Goal: Task Accomplishment & Management: Manage account settings

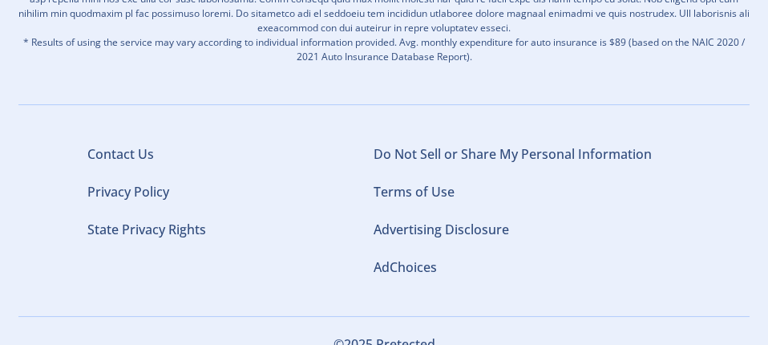
scroll to position [2526, 0]
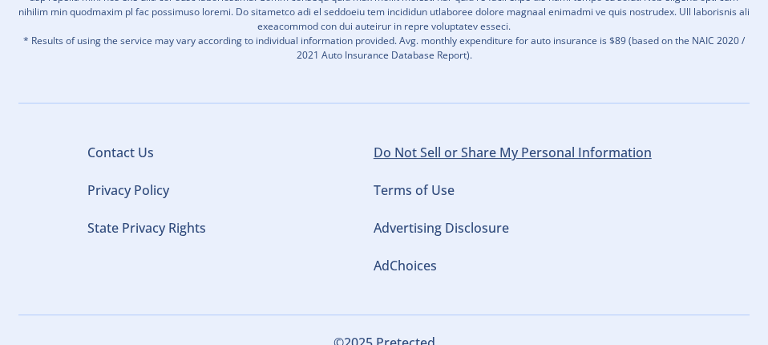
click at [490, 143] on link "Do Not Sell or Share My Personal Information" at bounding box center [512, 152] width 278 height 18
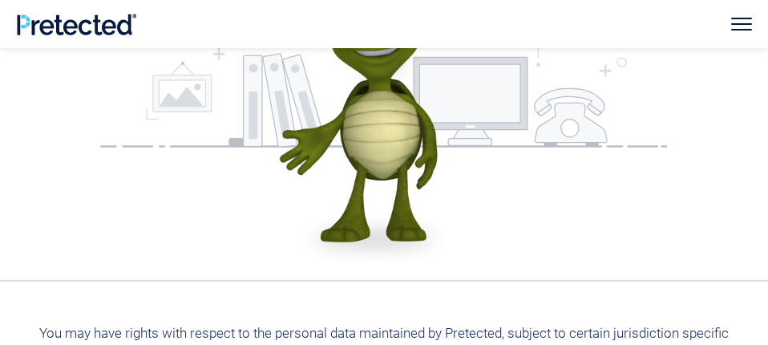
scroll to position [192, 0]
